Goal: Check status: Check status

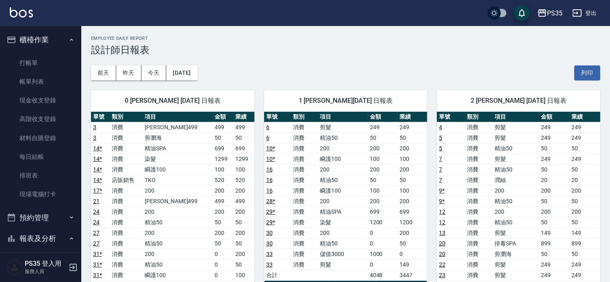
scroll to position [226, 0]
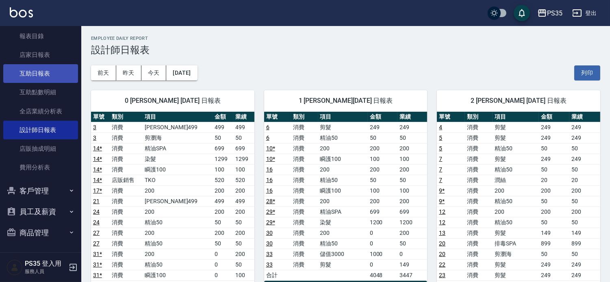
click at [29, 68] on link "互助日報表" at bounding box center [40, 73] width 75 height 19
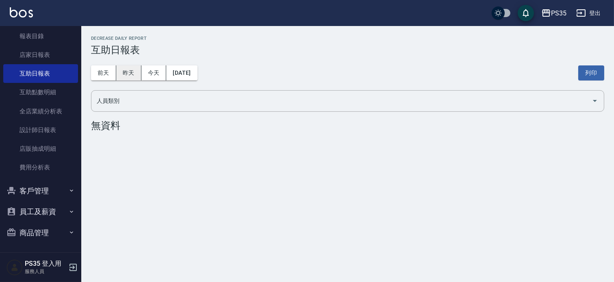
click at [133, 73] on button "昨天" at bounding box center [128, 72] width 25 height 15
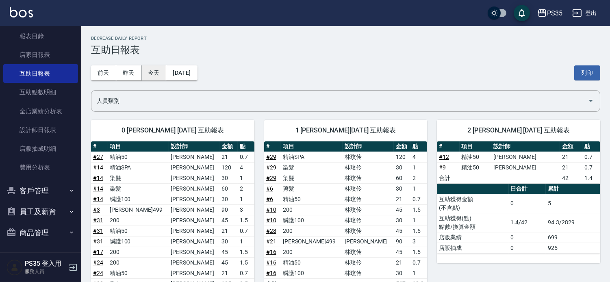
click at [147, 74] on button "今天" at bounding box center [153, 72] width 25 height 15
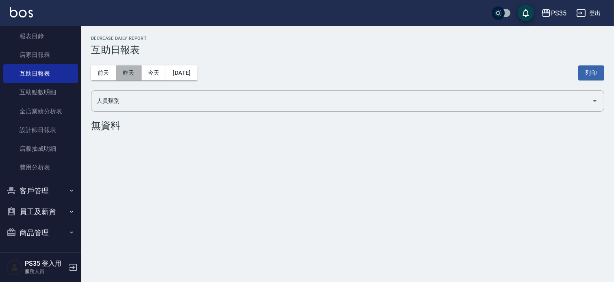
click at [124, 70] on button "昨天" at bounding box center [128, 72] width 25 height 15
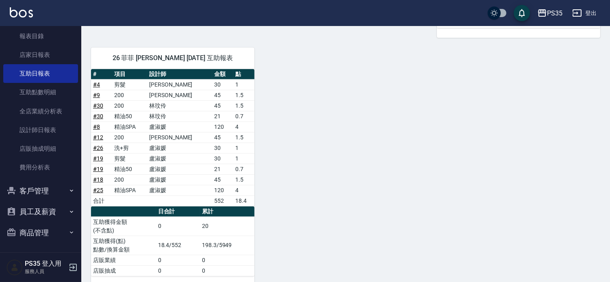
scroll to position [638, 0]
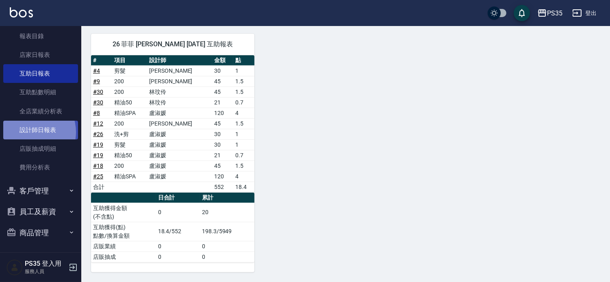
click at [30, 132] on link "設計師日報表" at bounding box center [40, 130] width 75 height 19
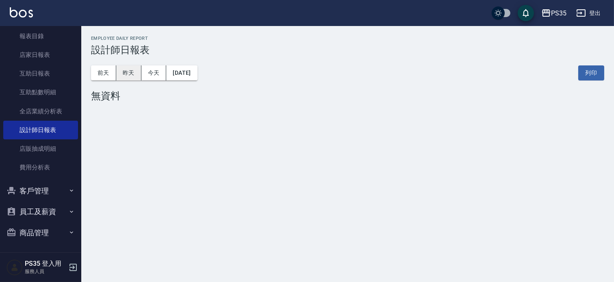
click at [133, 74] on button "昨天" at bounding box center [128, 72] width 25 height 15
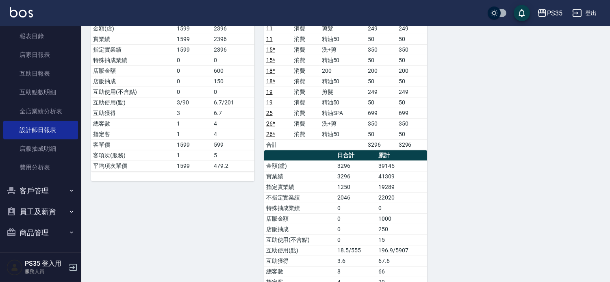
scroll to position [542, 0]
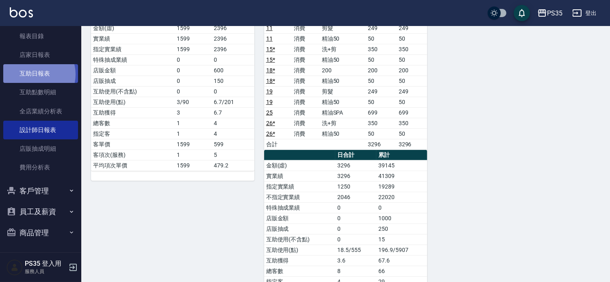
click at [34, 74] on link "互助日報表" at bounding box center [40, 73] width 75 height 19
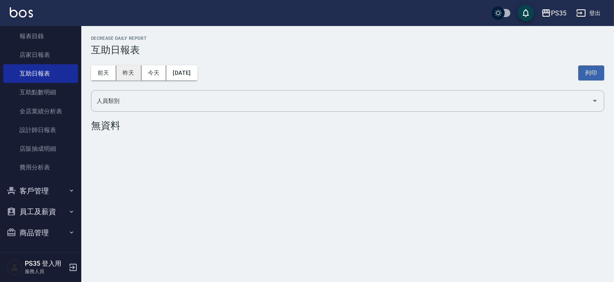
click at [124, 70] on button "昨天" at bounding box center [128, 72] width 25 height 15
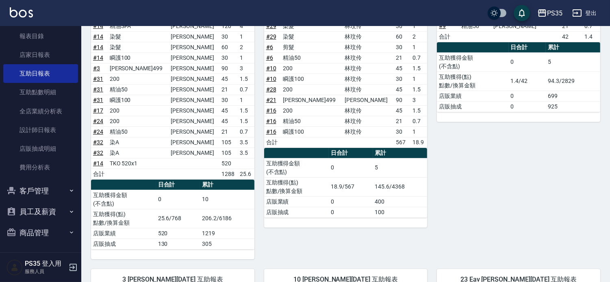
scroll to position [141, 0]
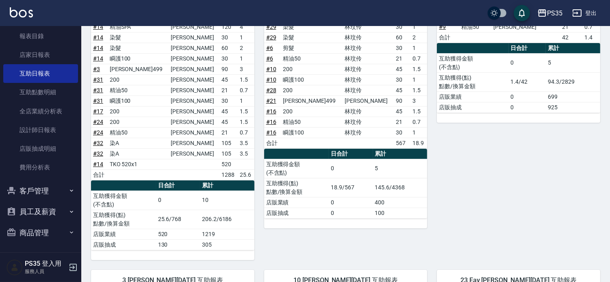
click at [220, 158] on td "105" at bounding box center [229, 153] width 18 height 11
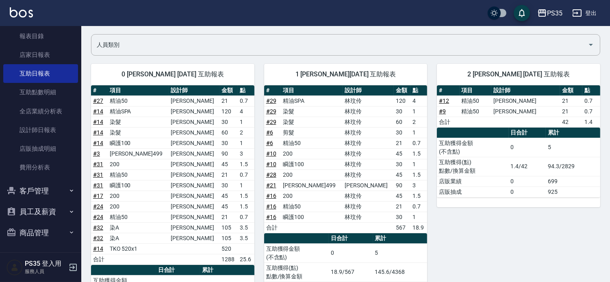
scroll to position [5, 0]
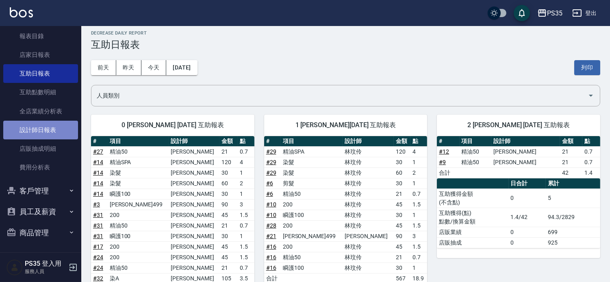
click at [48, 129] on link "設計師日報表" at bounding box center [40, 130] width 75 height 19
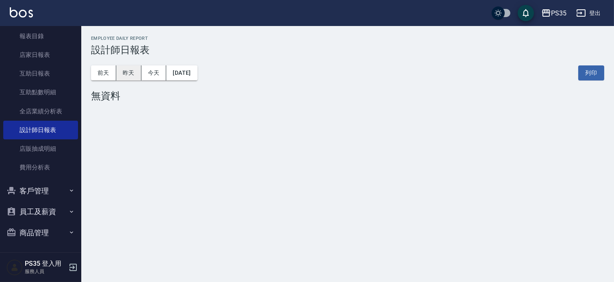
click at [124, 71] on button "昨天" at bounding box center [128, 72] width 25 height 15
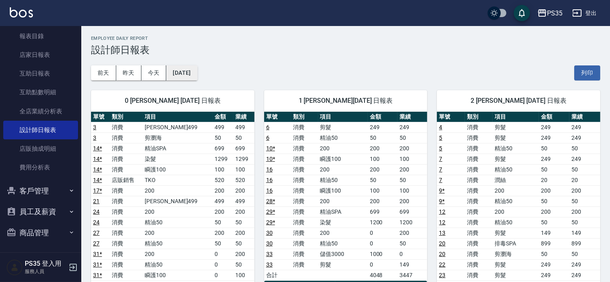
click at [180, 73] on button "[DATE]" at bounding box center [181, 72] width 31 height 15
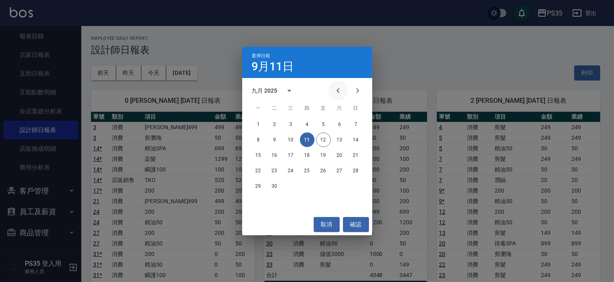
click at [334, 91] on icon "Previous month" at bounding box center [338, 91] width 10 height 10
click at [274, 155] on button "12" at bounding box center [275, 155] width 15 height 15
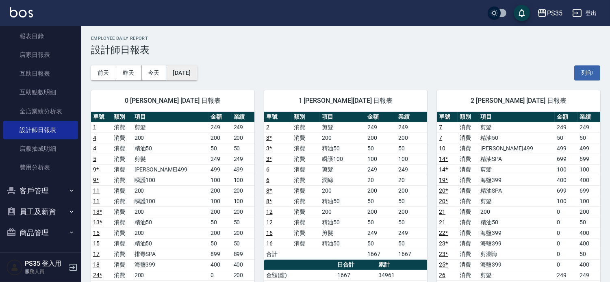
click at [197, 72] on button "[DATE]" at bounding box center [181, 72] width 31 height 15
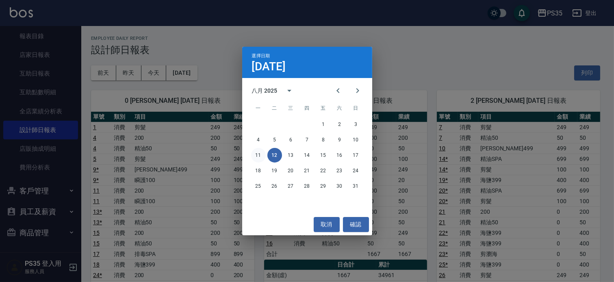
click at [257, 153] on button "11" at bounding box center [258, 155] width 15 height 15
